Goal: Navigation & Orientation: Find specific page/section

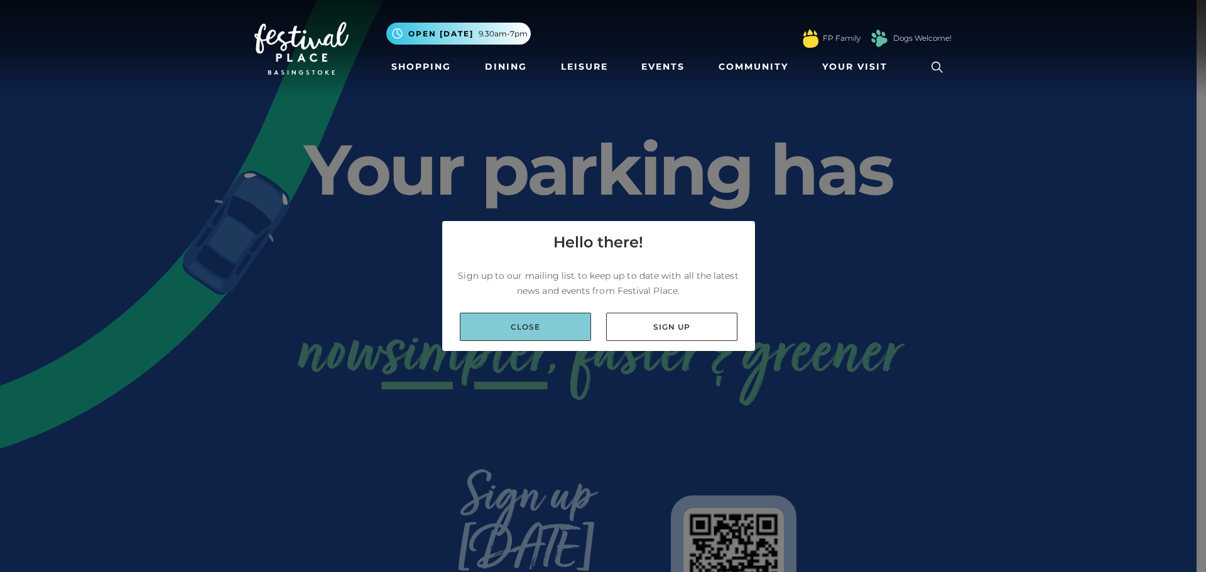
click at [553, 325] on link "Close" at bounding box center [525, 327] width 131 height 28
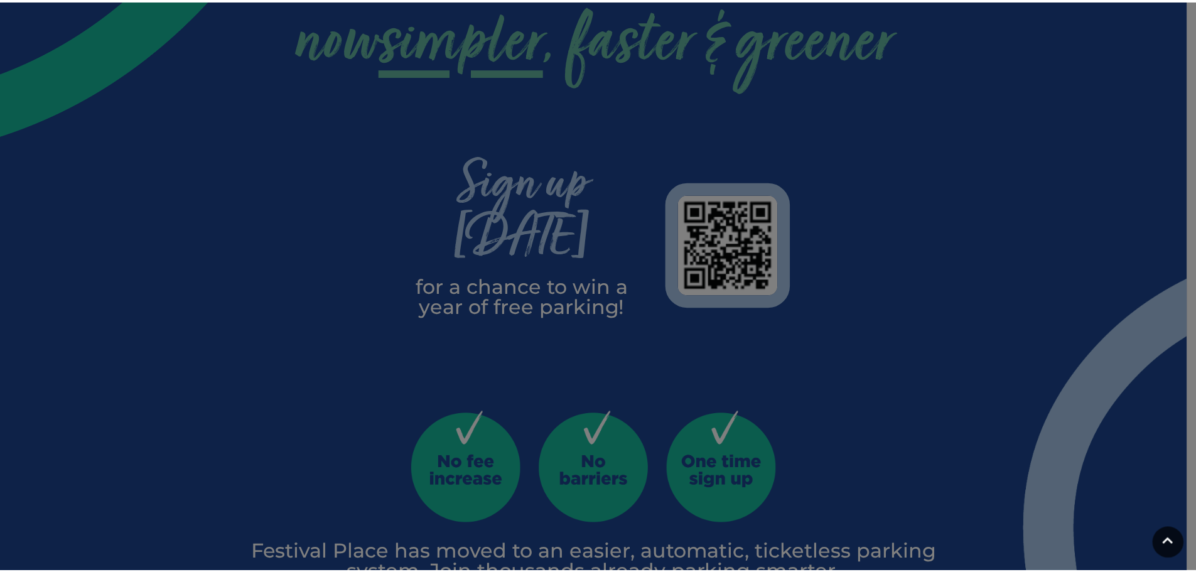
scroll to position [314, 0]
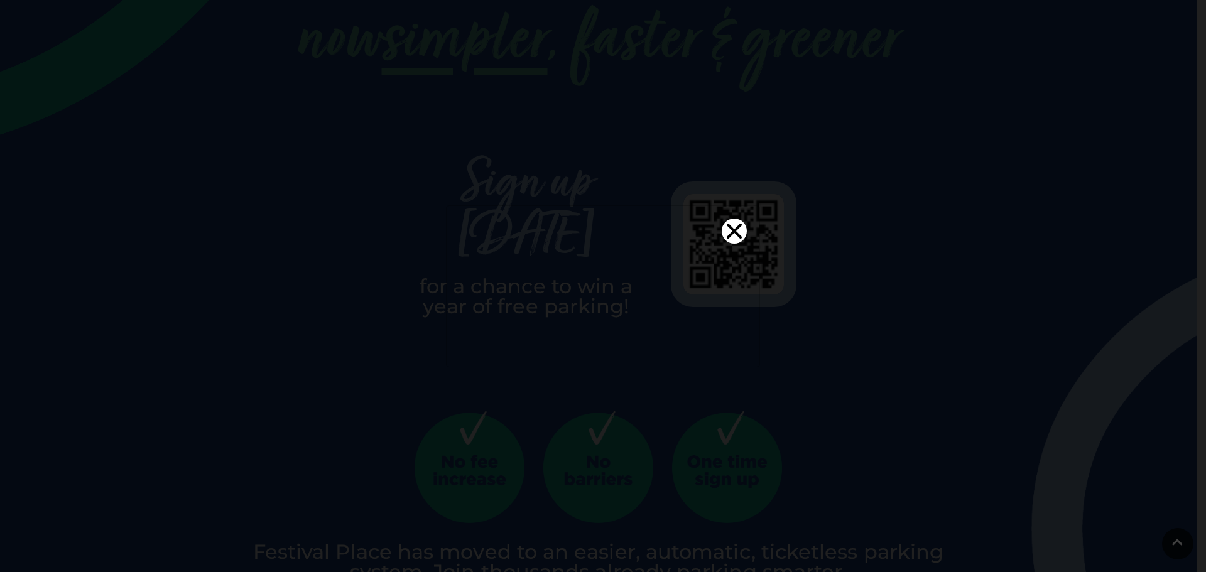
drag, startPoint x: 553, startPoint y: 323, endPoint x: 707, endPoint y: 126, distance: 251.0
click at [726, 223] on icon "Close" at bounding box center [733, 230] width 15 height 15
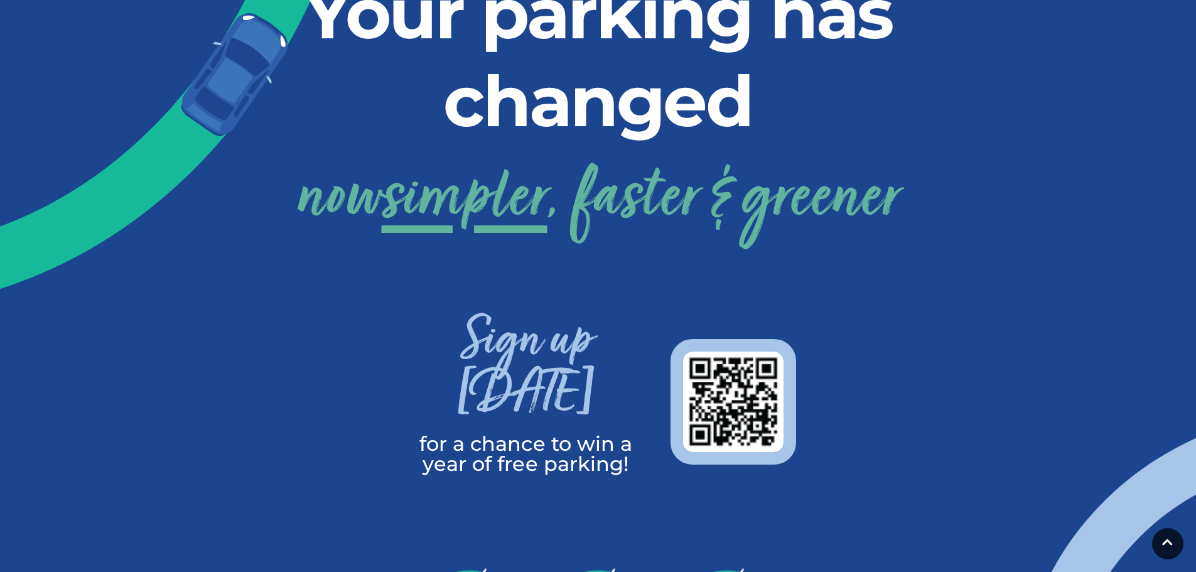
scroll to position [0, 0]
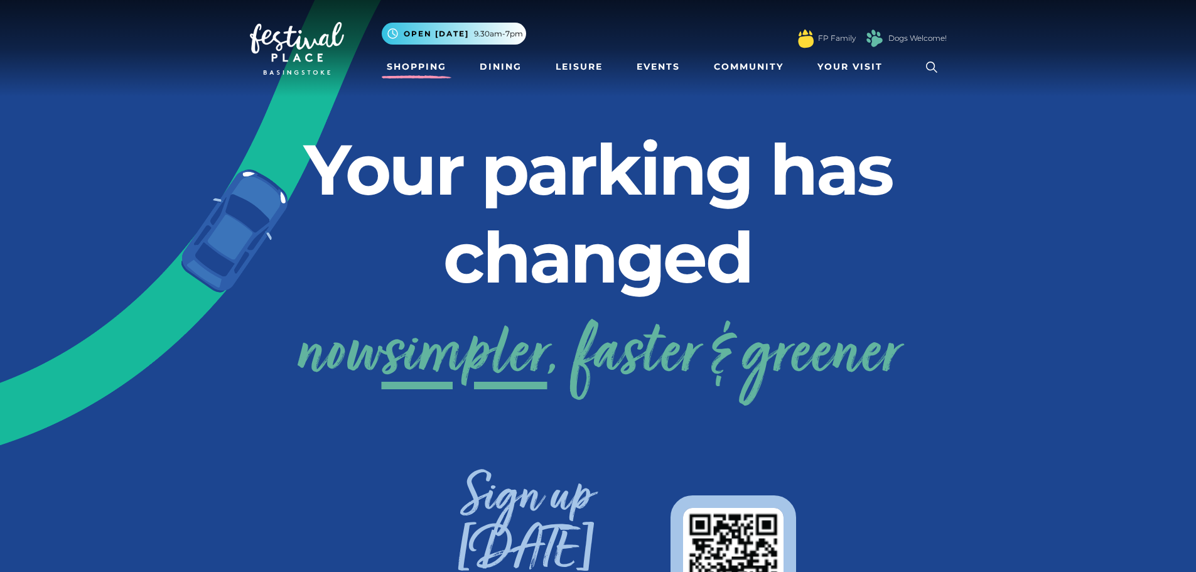
click at [414, 65] on link "Shopping" at bounding box center [417, 66] width 70 height 23
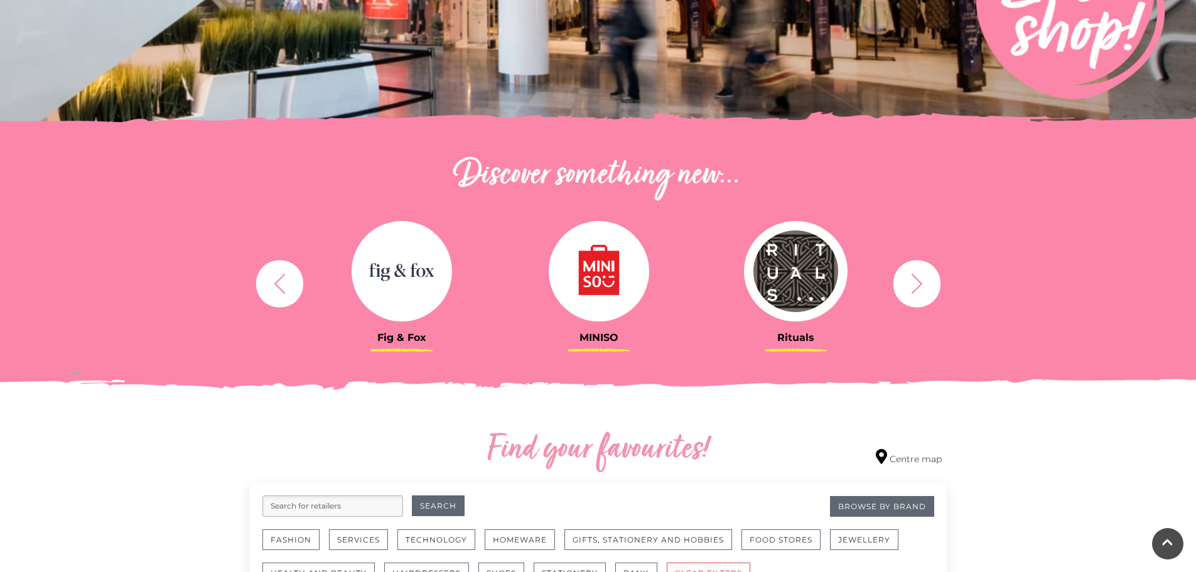
scroll to position [314, 0]
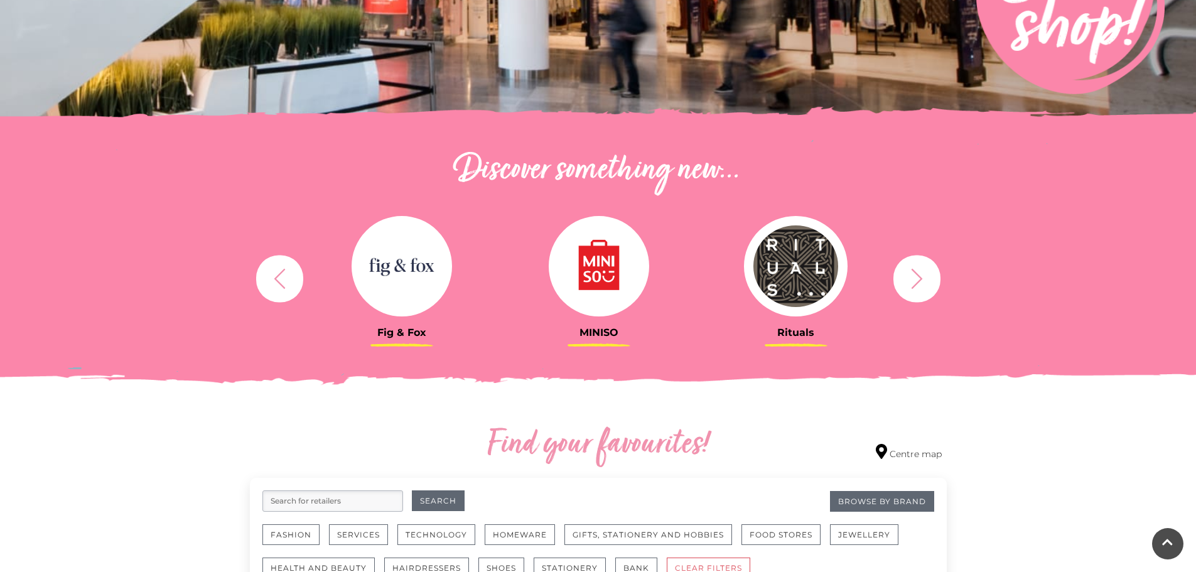
click at [912, 281] on icon "button" at bounding box center [916, 278] width 23 height 23
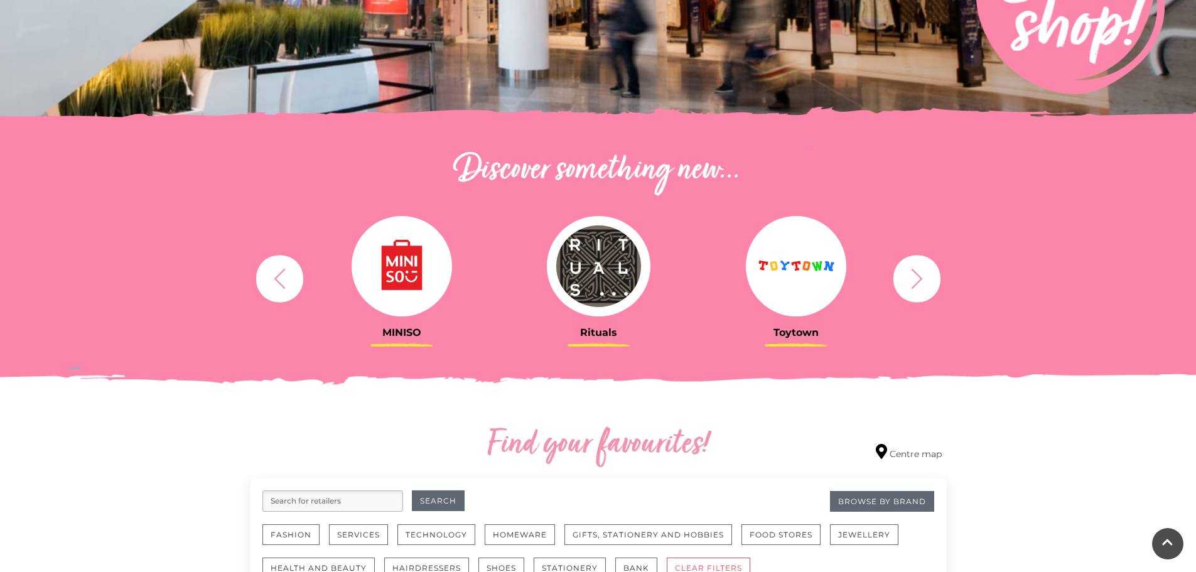
click at [912, 281] on icon "button" at bounding box center [916, 278] width 23 height 23
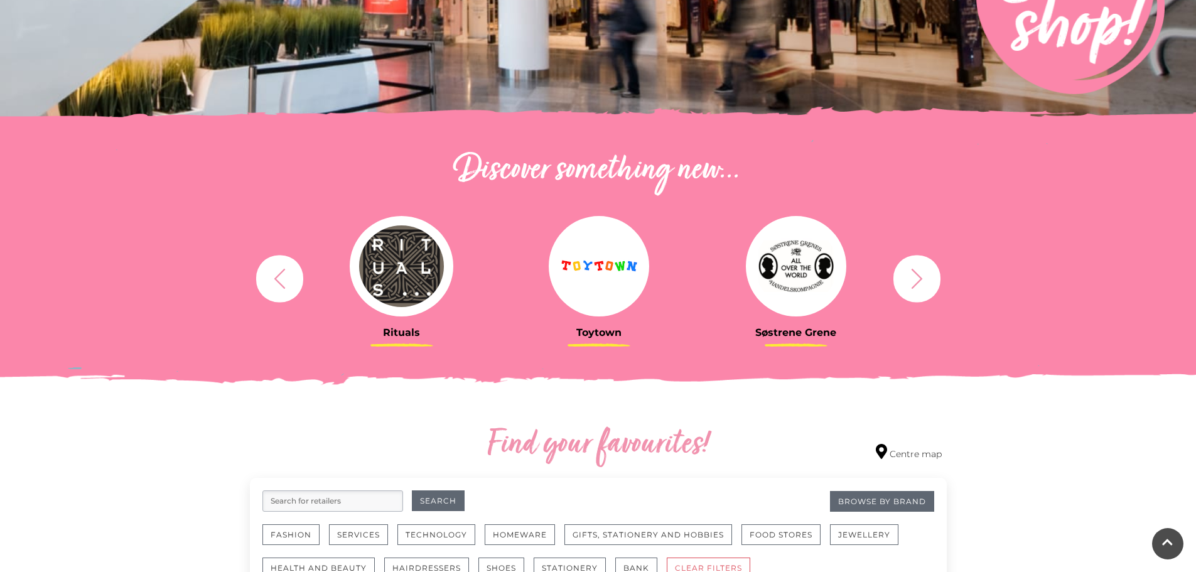
click at [912, 281] on icon "button" at bounding box center [916, 278] width 23 height 23
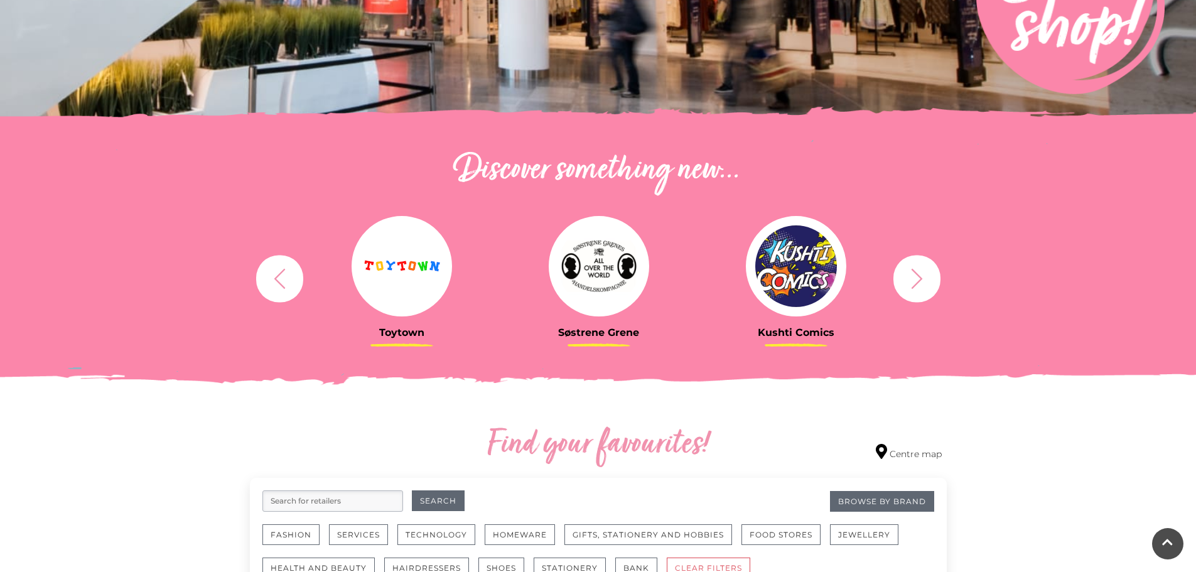
click at [912, 281] on icon "button" at bounding box center [916, 278] width 23 height 23
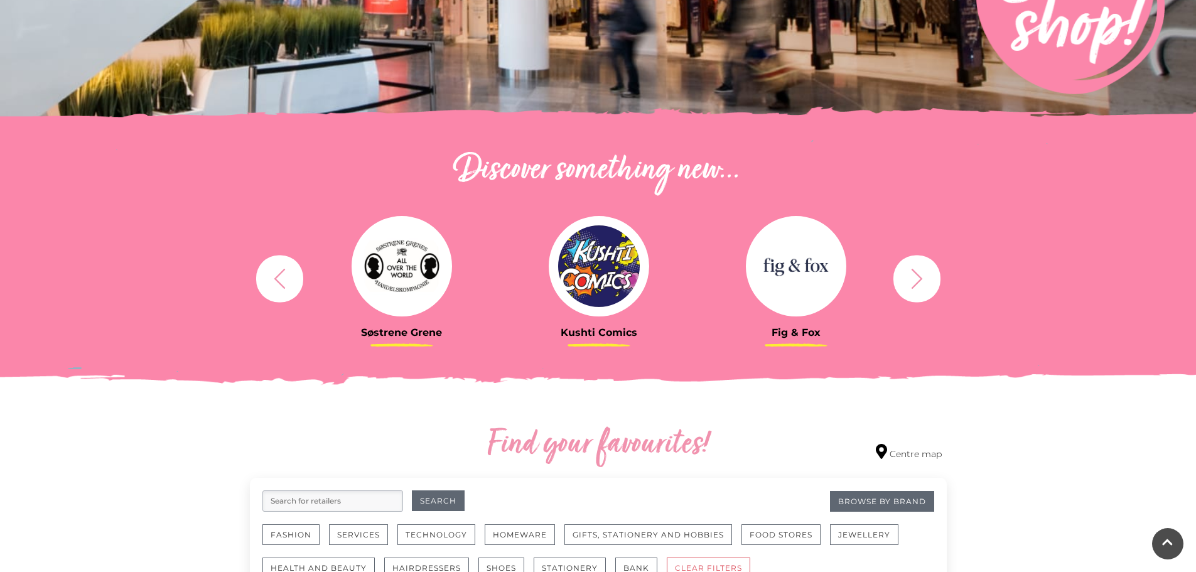
click at [912, 281] on icon "button" at bounding box center [916, 278] width 23 height 23
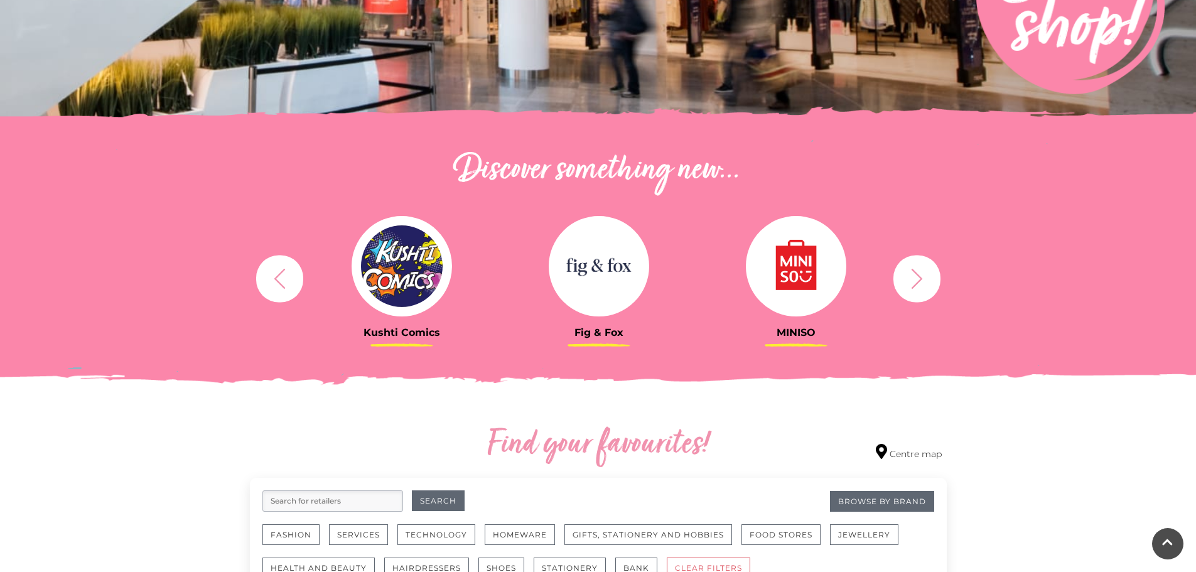
click at [912, 281] on icon "button" at bounding box center [916, 278] width 23 height 23
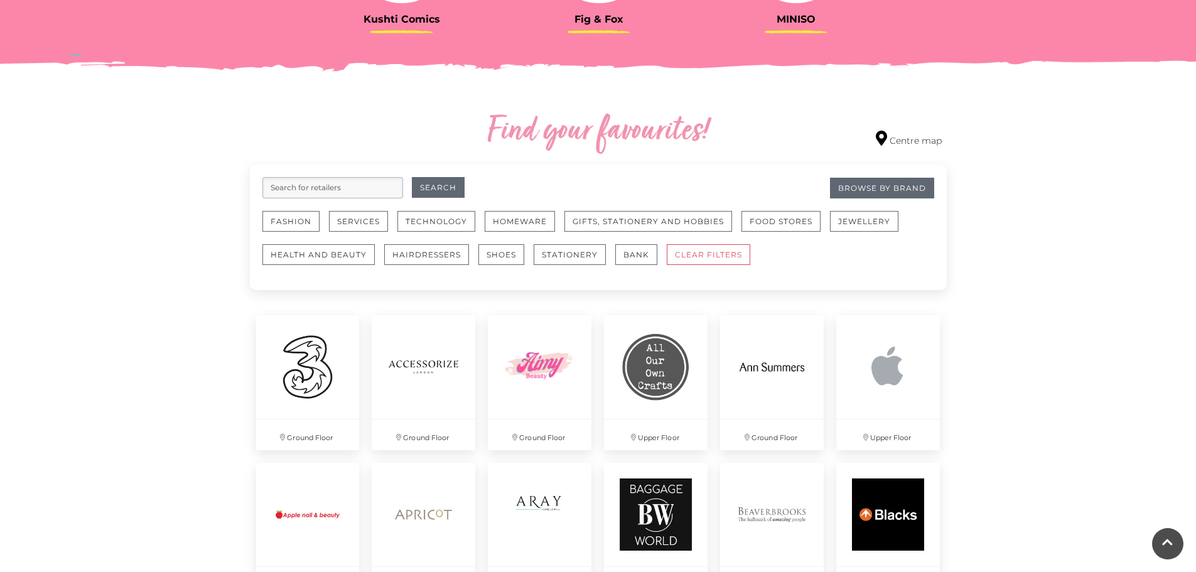
scroll to position [628, 0]
drag, startPoint x: 912, startPoint y: 281, endPoint x: 980, endPoint y: 332, distance: 85.3
drag, startPoint x: 980, startPoint y: 332, endPoint x: 974, endPoint y: 377, distance: 45.0
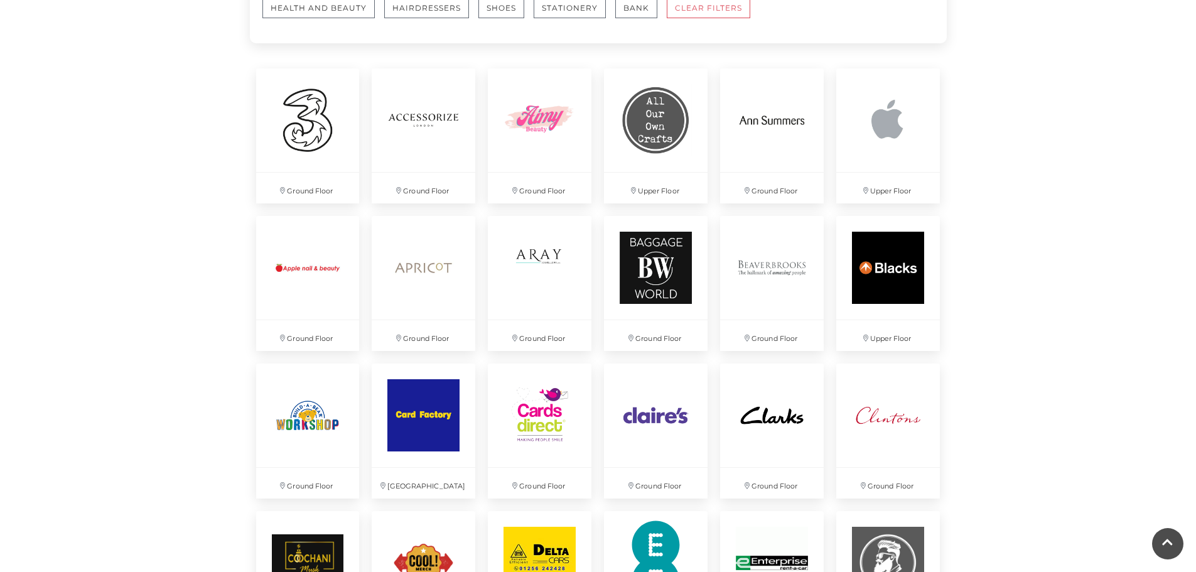
scroll to position [879, 0]
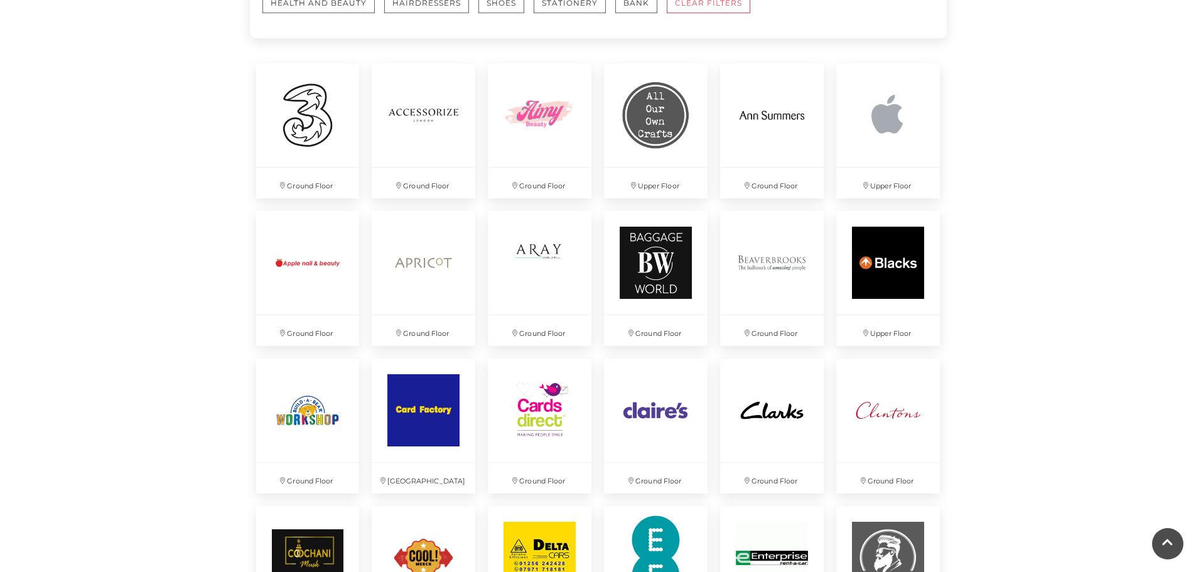
drag, startPoint x: 974, startPoint y: 376, endPoint x: 976, endPoint y: 387, distance: 11.0
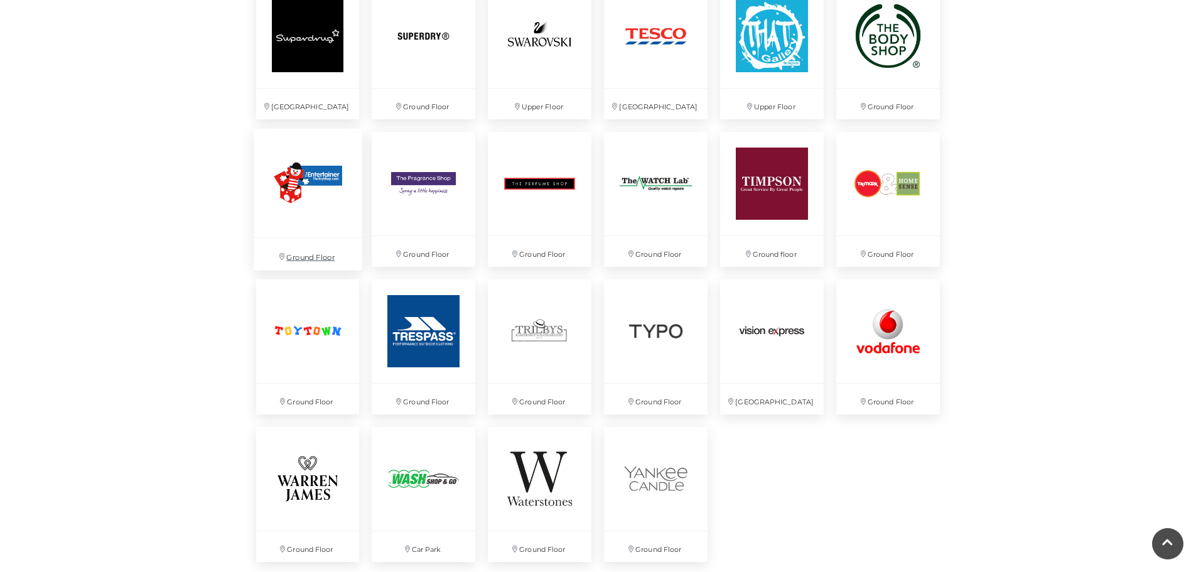
scroll to position [3202, 0]
